Goal: Check status

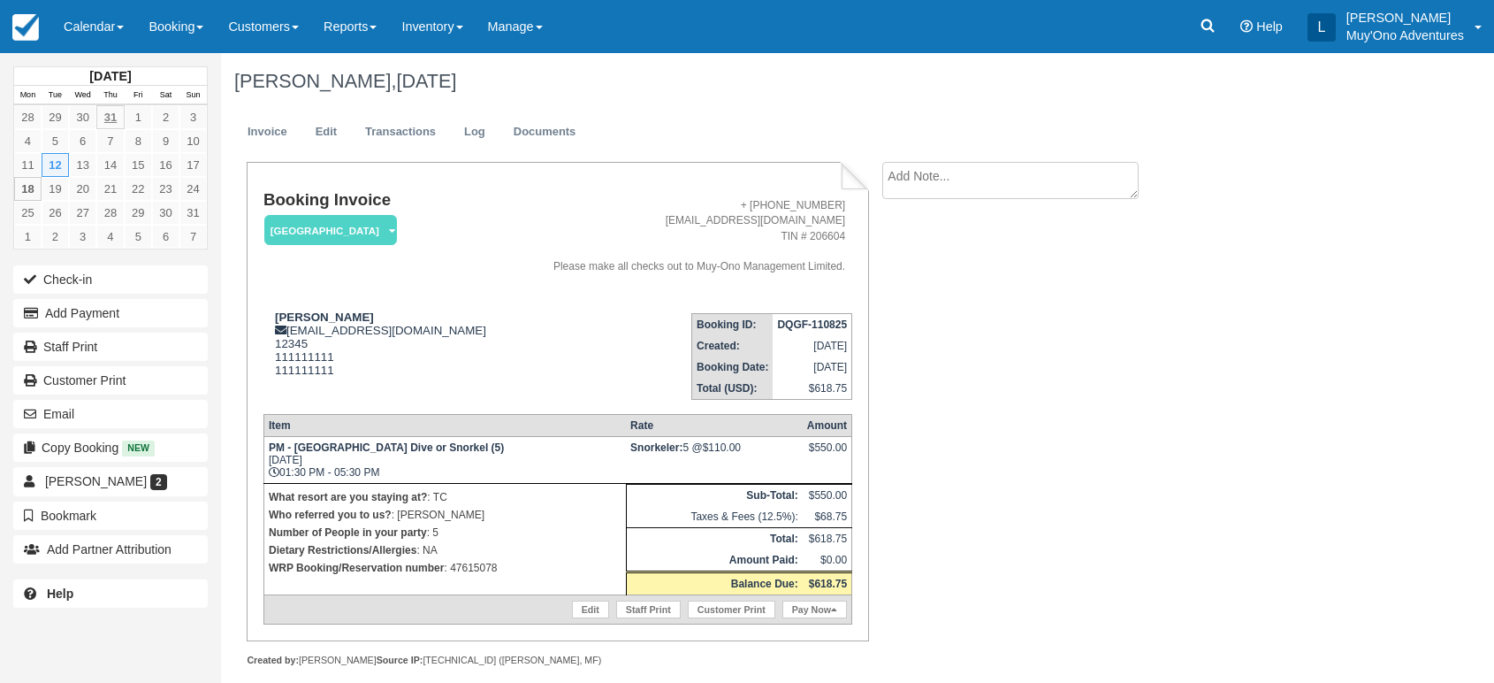
scroll to position [17, 0]
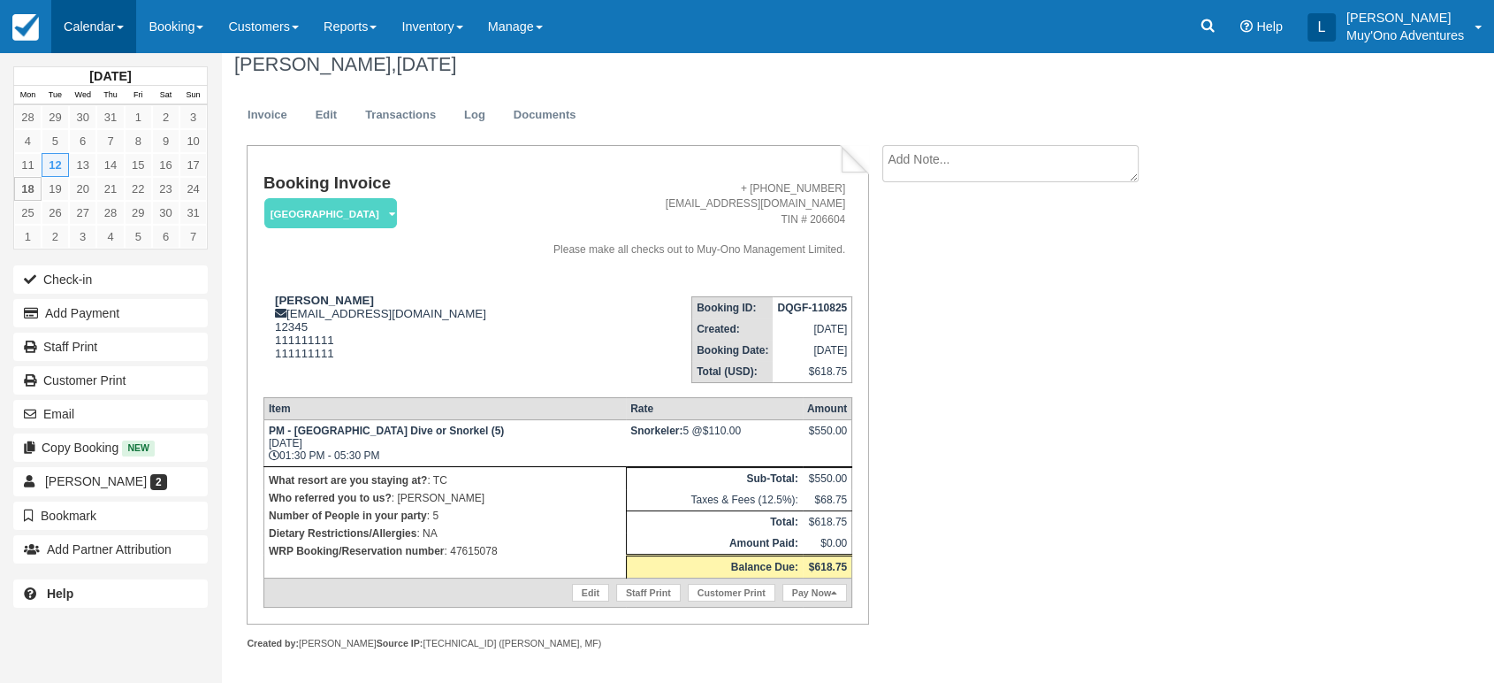
click at [125, 33] on link "Calendar" at bounding box center [93, 26] width 85 height 53
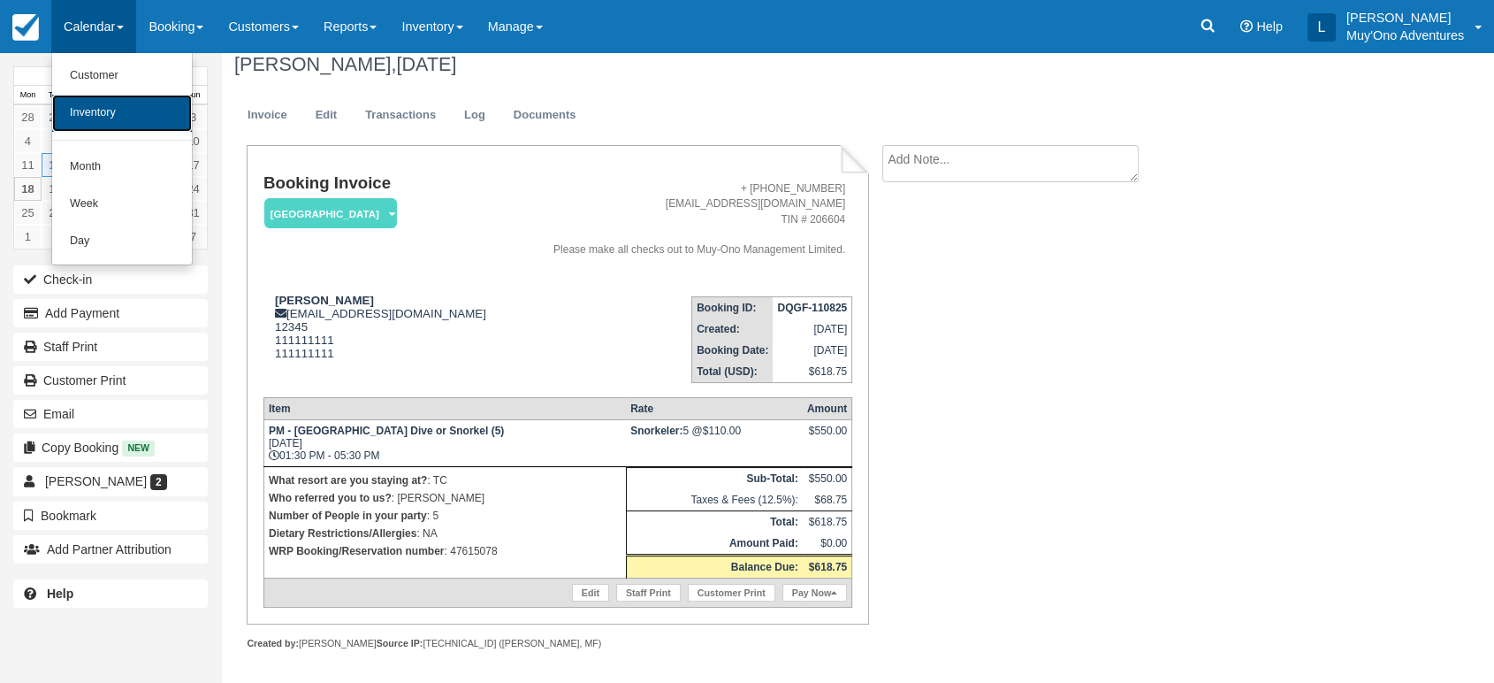
click at [114, 115] on link "Inventory" at bounding box center [122, 113] width 140 height 37
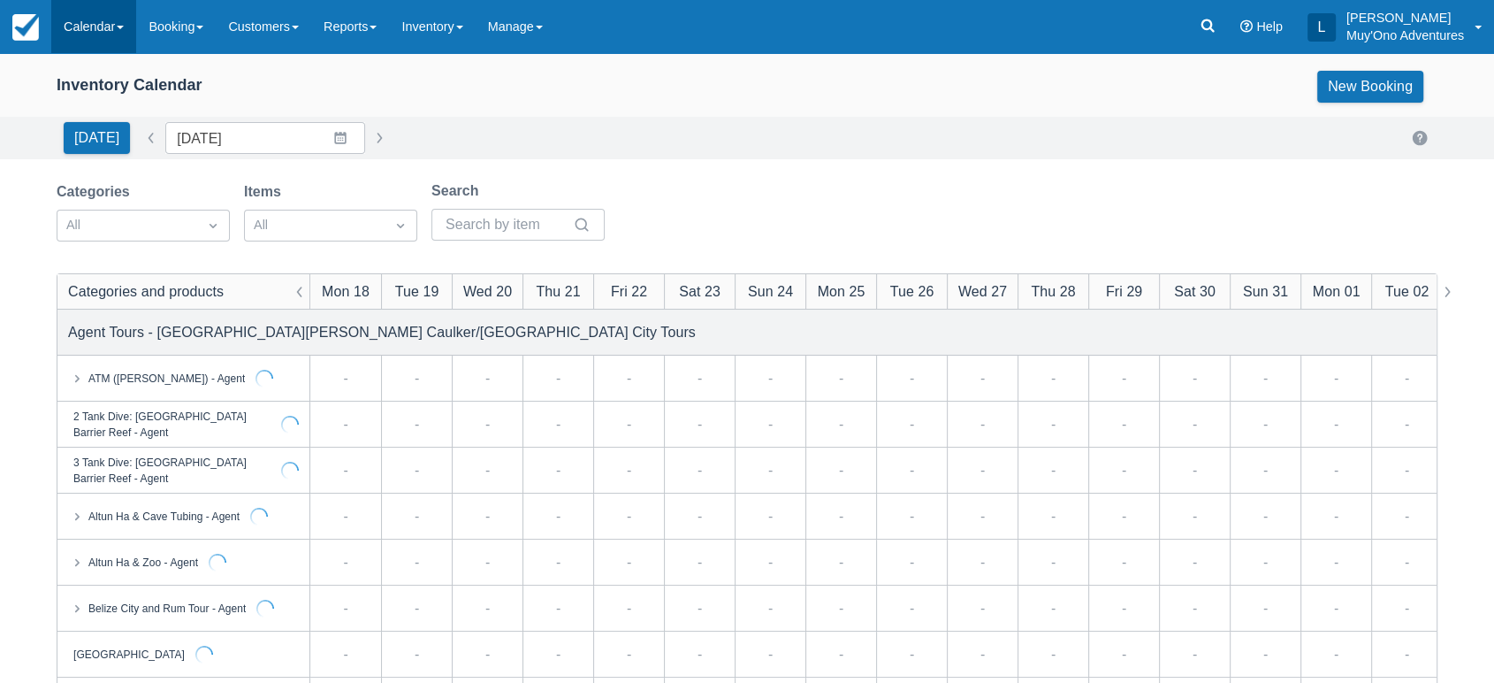
click at [124, 32] on link "Calendar" at bounding box center [93, 26] width 85 height 53
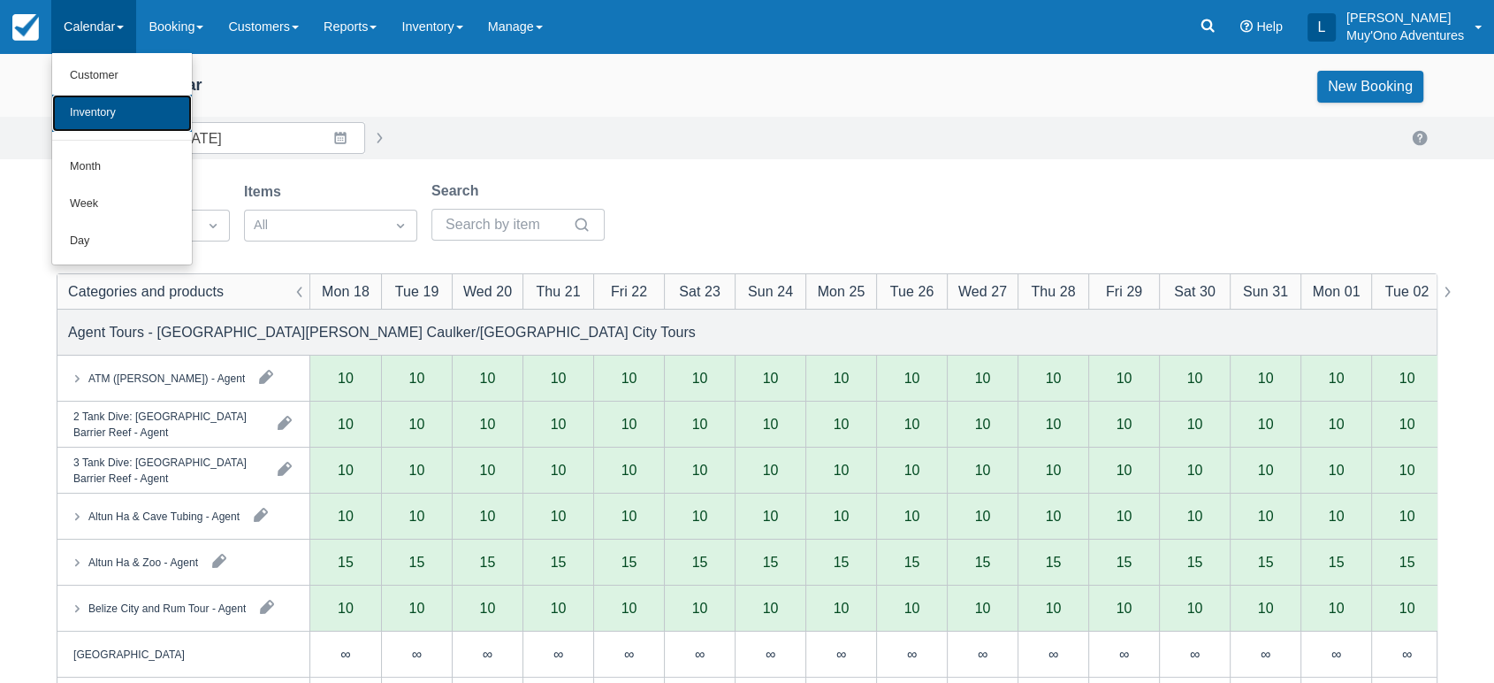
click at [115, 119] on link "Inventory" at bounding box center [122, 113] width 140 height 37
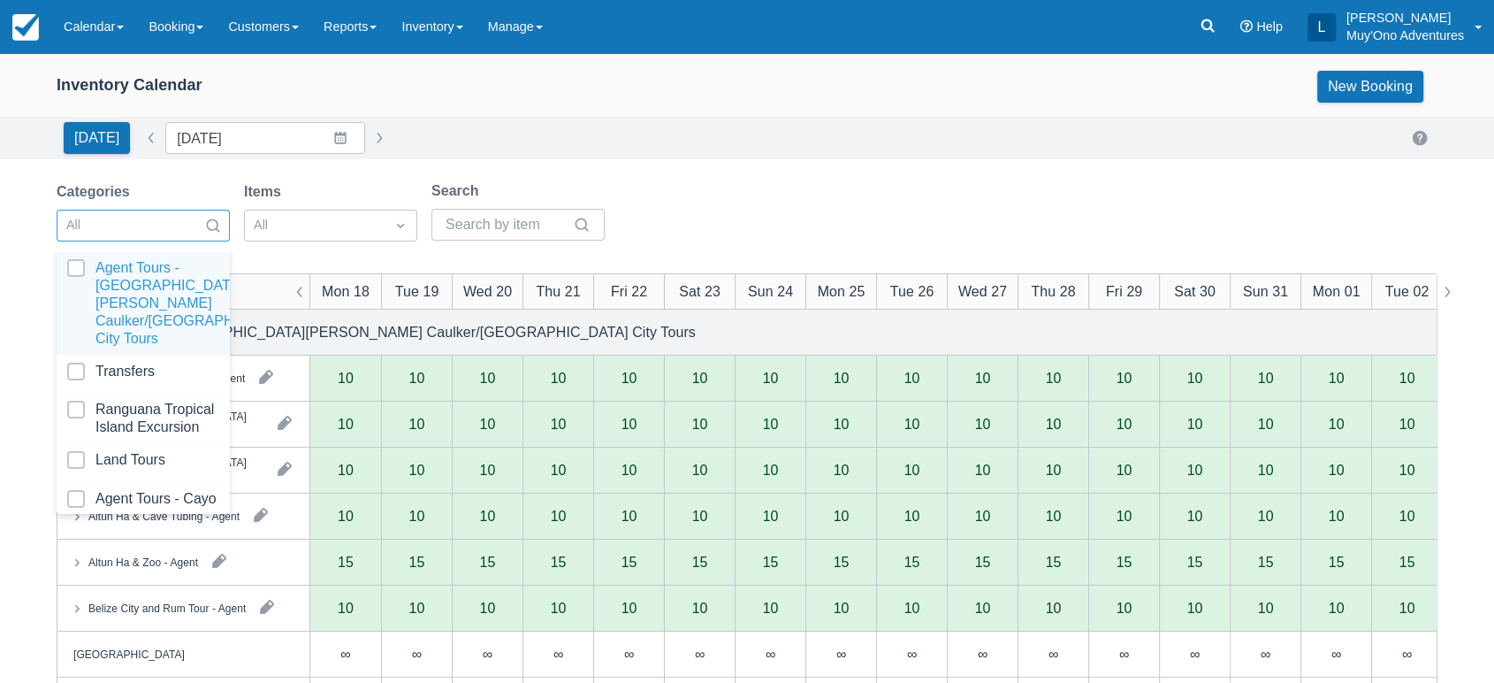
scroll to position [176, 0]
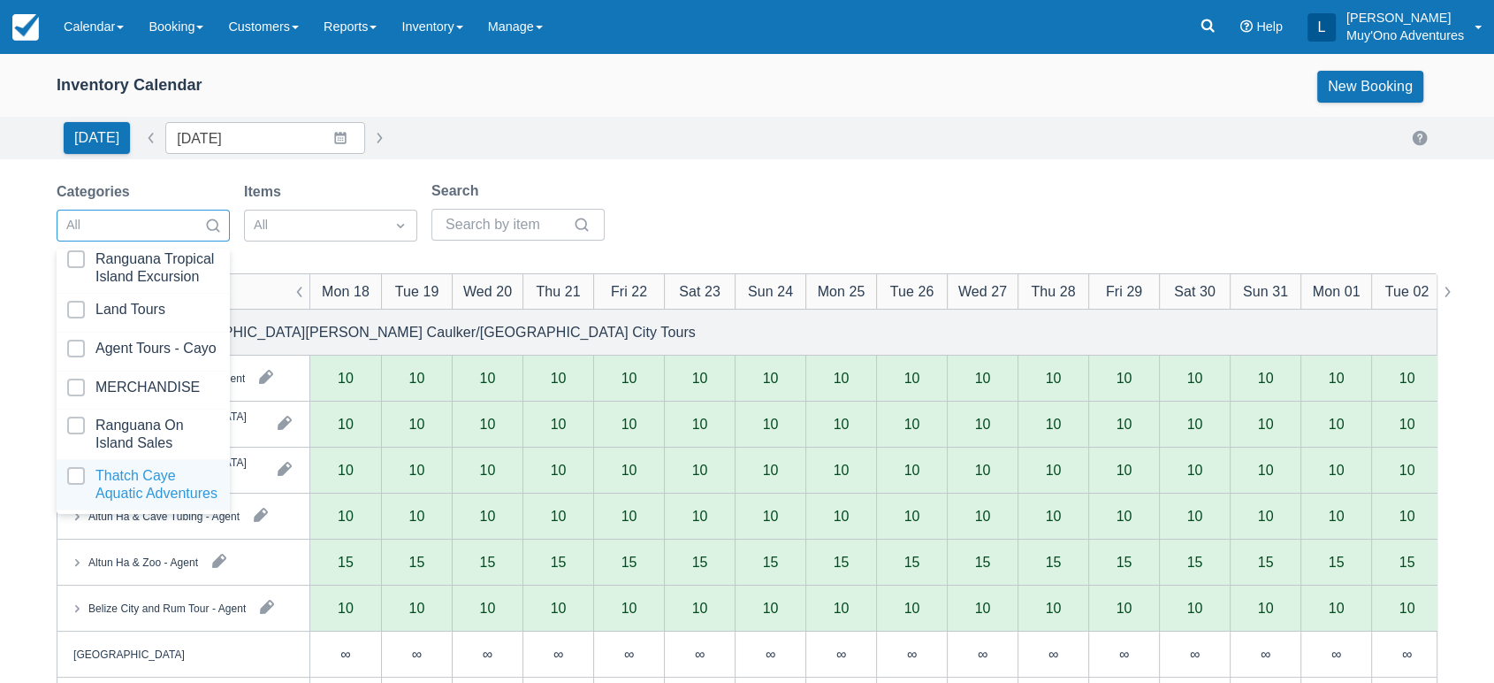
click at [146, 467] on div at bounding box center [143, 484] width 152 height 35
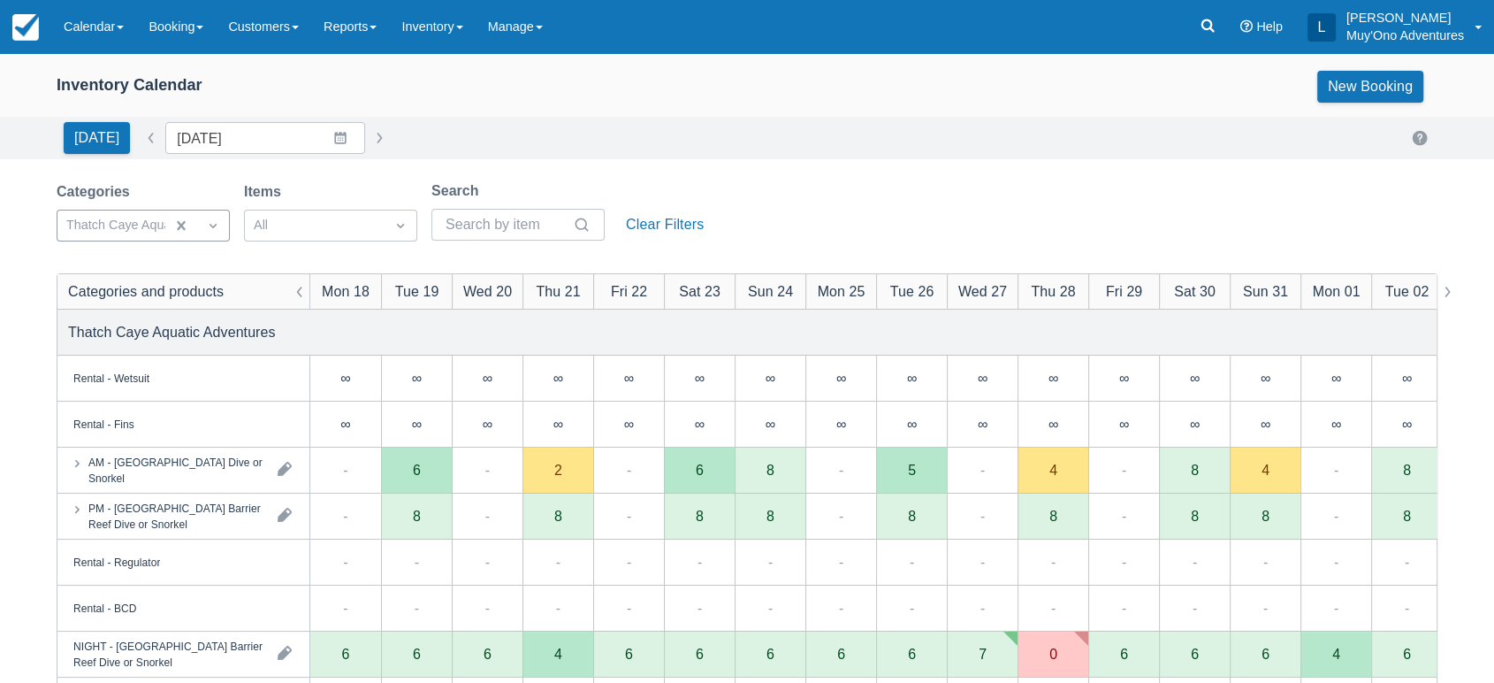
click at [860, 182] on div "Categories Thatch Caye Aquatic Adventures Items All Search Clear Filters" at bounding box center [747, 216] width 1381 height 72
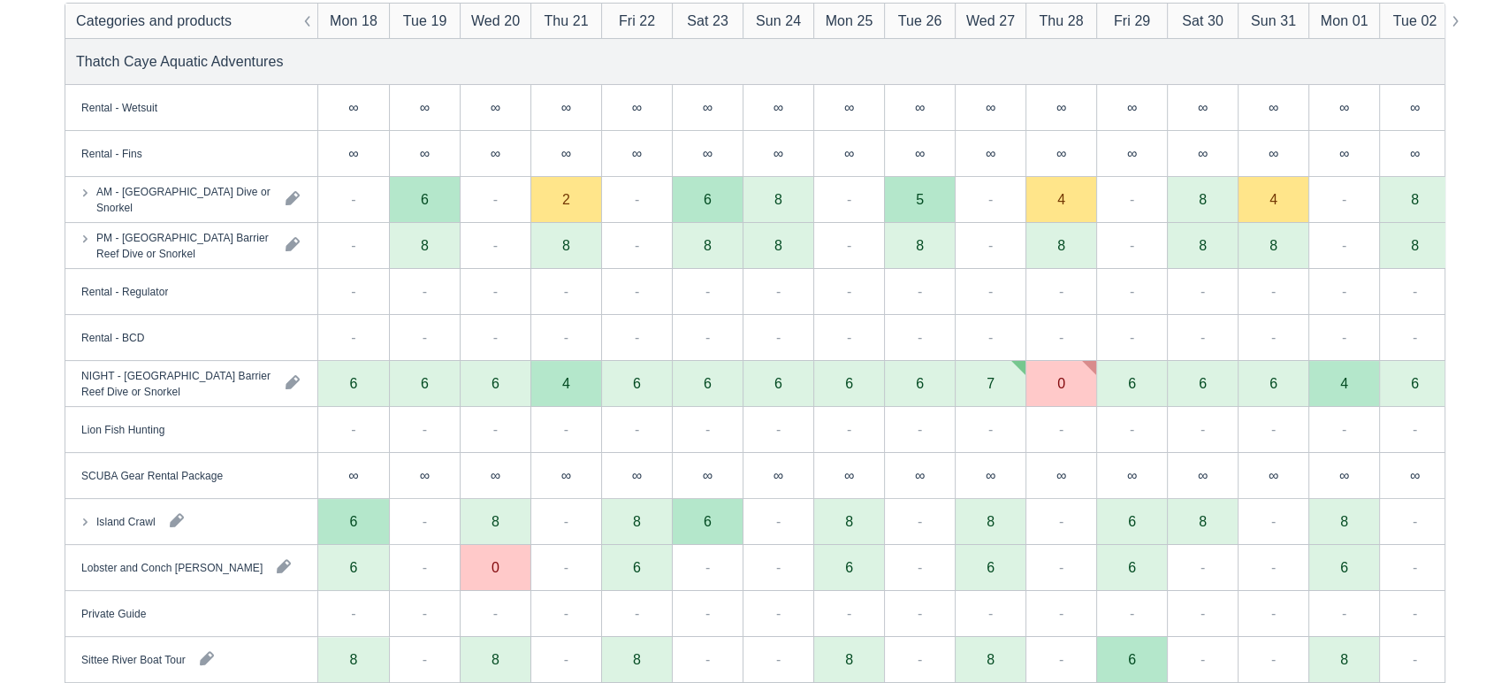
scroll to position [397, 0]
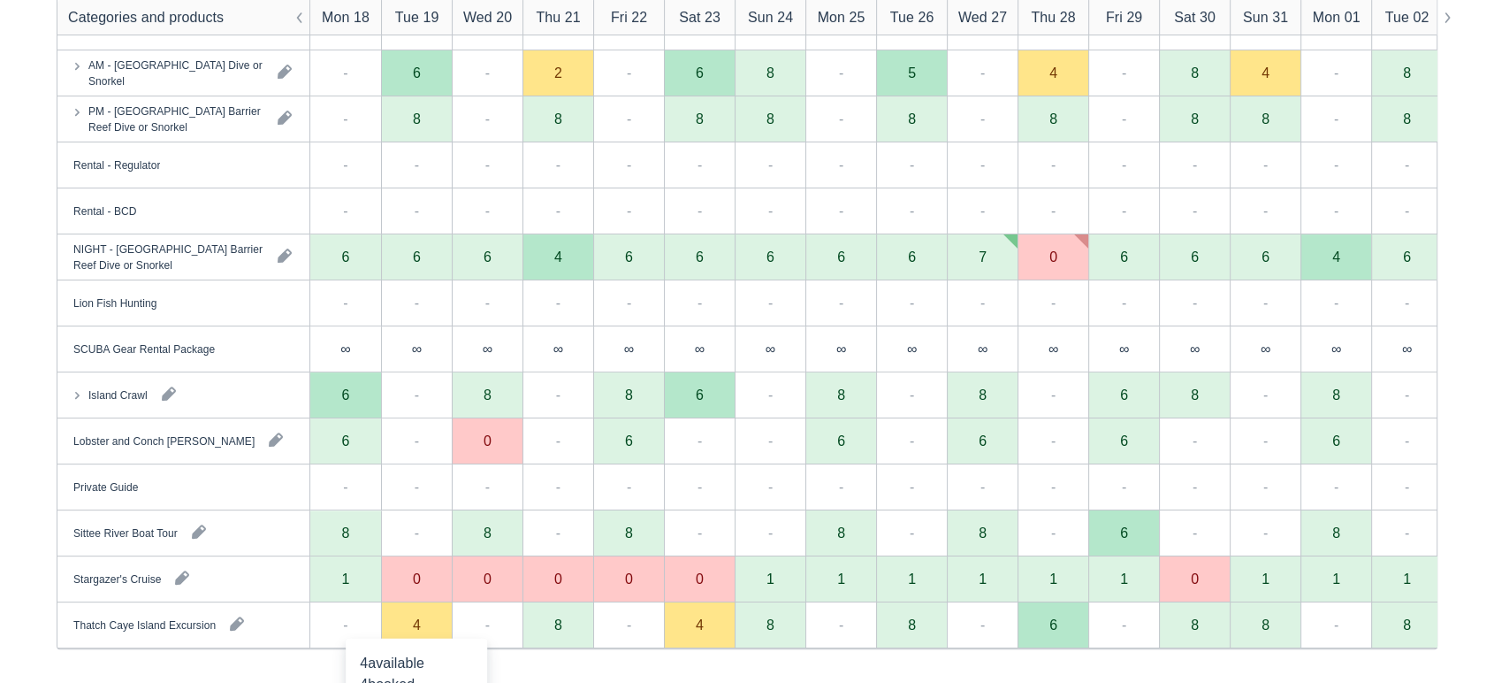
click at [421, 621] on div "4" at bounding box center [416, 625] width 71 height 46
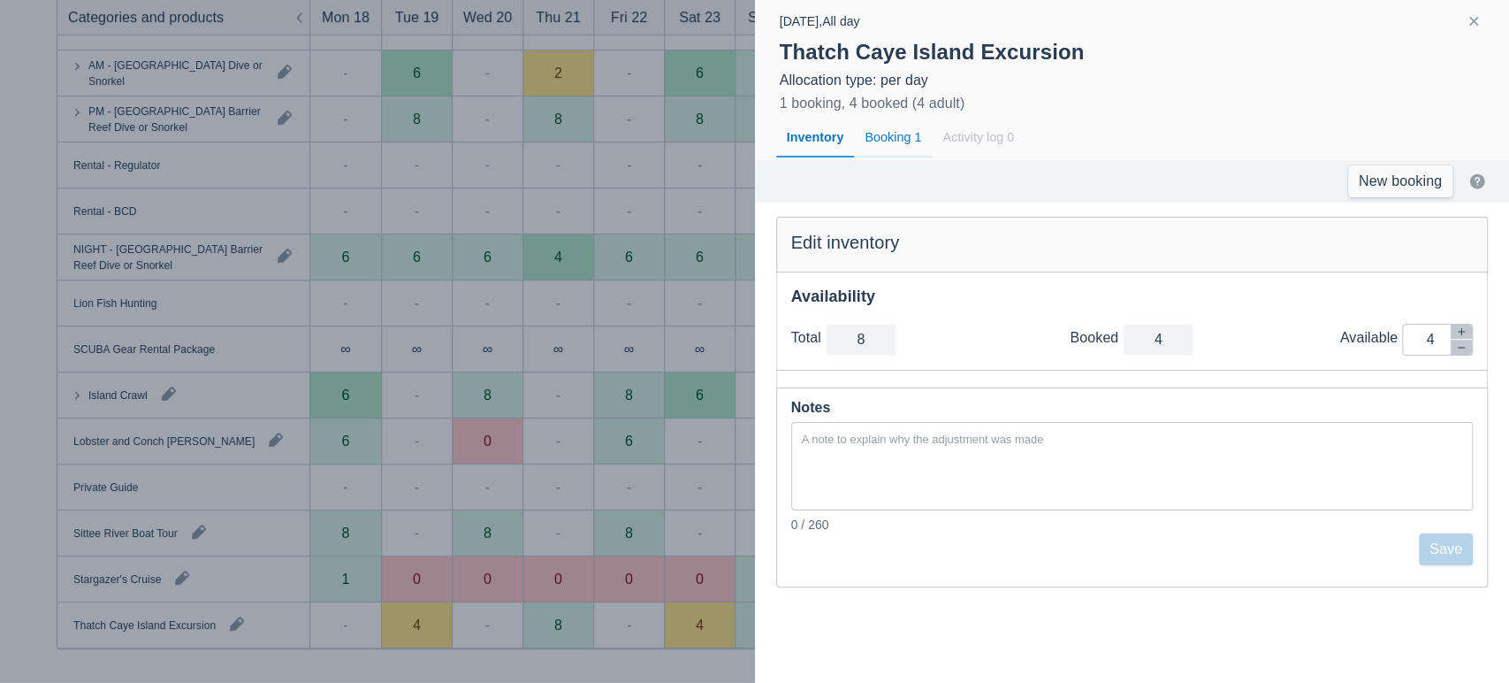
click at [877, 132] on div "Booking 1" at bounding box center [893, 138] width 78 height 41
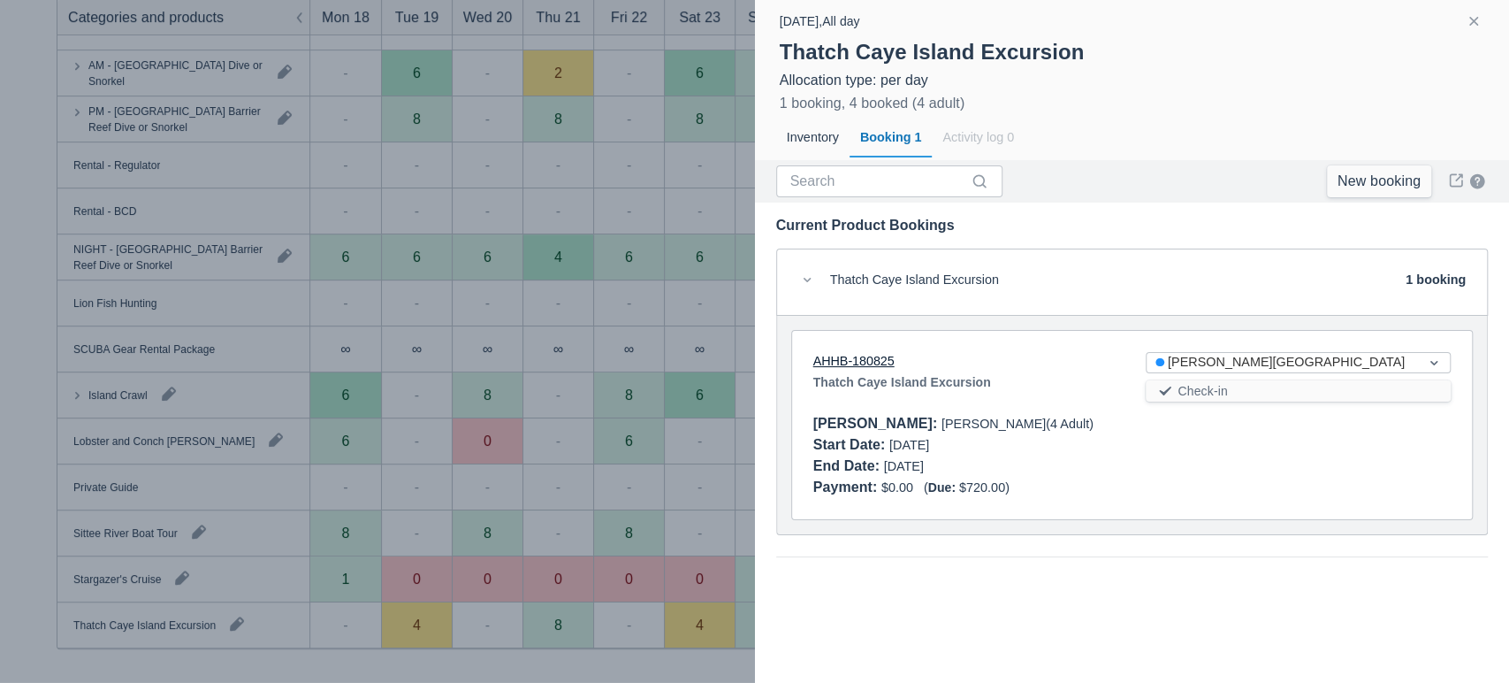
click at [865, 360] on link "AHHB-180825" at bounding box center [853, 361] width 81 height 14
